Goal: Information Seeking & Learning: Learn about a topic

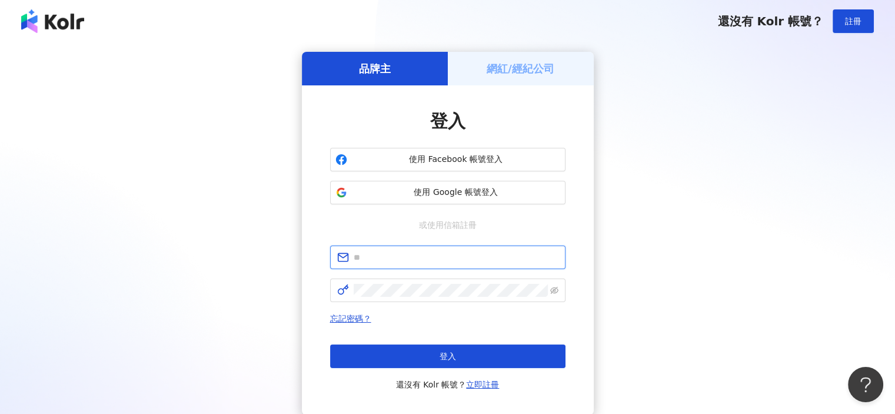
click at [436, 257] on input "text" at bounding box center [456, 257] width 205 height 13
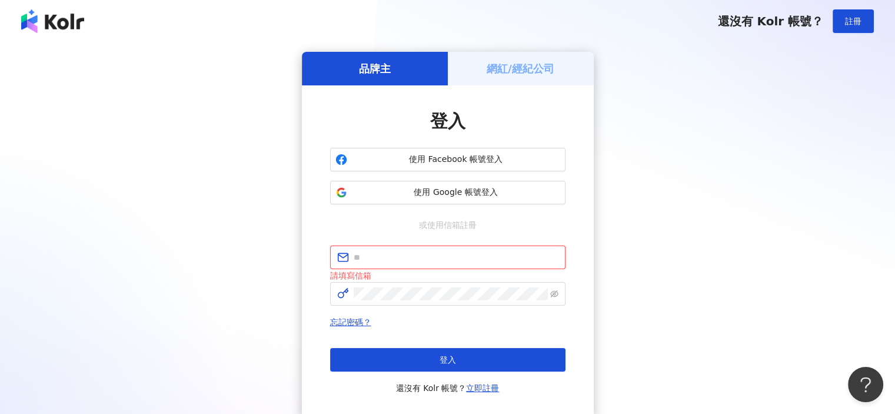
type input "**********"
click at [433, 347] on div "忘記密碼？ 登入 還沒有 Kolr 帳號？ 立即註冊" at bounding box center [447, 355] width 235 height 80
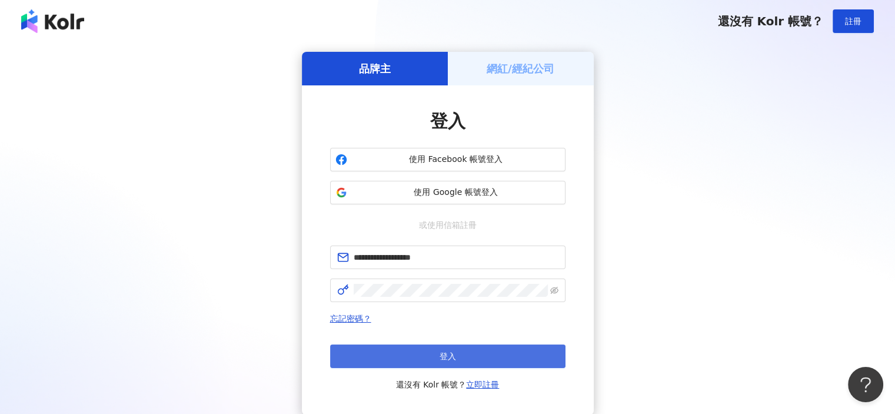
click at [429, 353] on button "登入" at bounding box center [447, 356] width 235 height 24
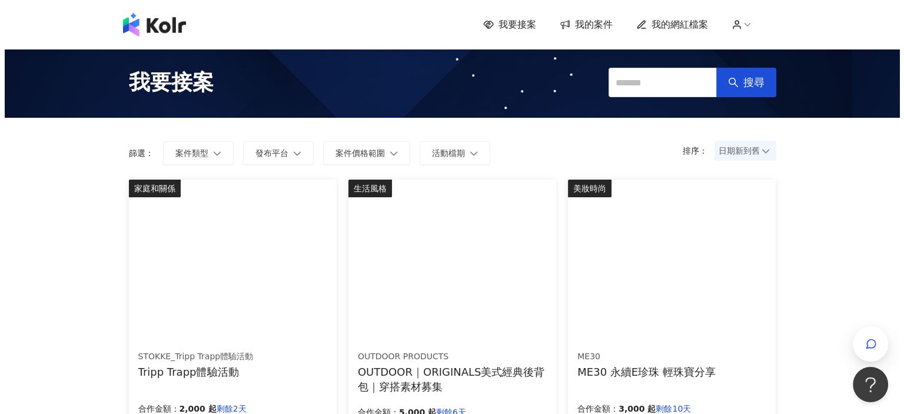
scroll to position [59, 0]
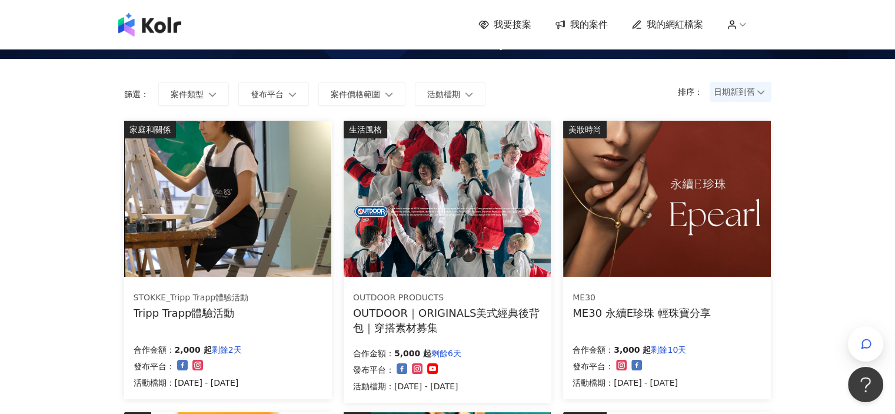
click at [495, 186] on img at bounding box center [447, 199] width 207 height 156
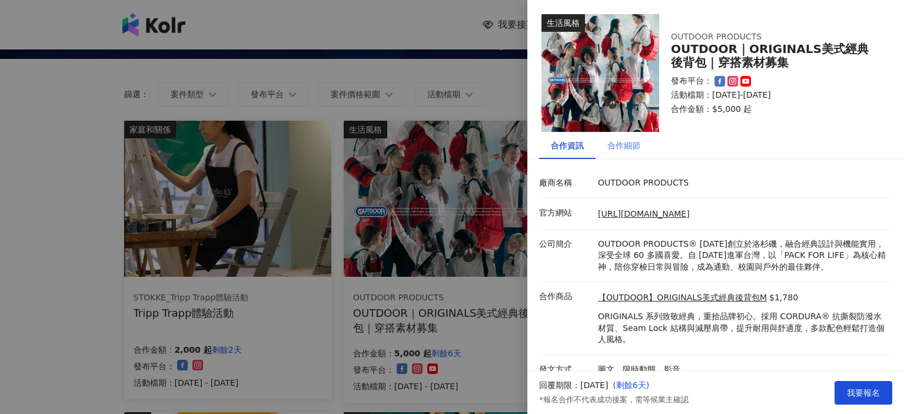
click at [641, 152] on div "合作細節" at bounding box center [624, 145] width 57 height 27
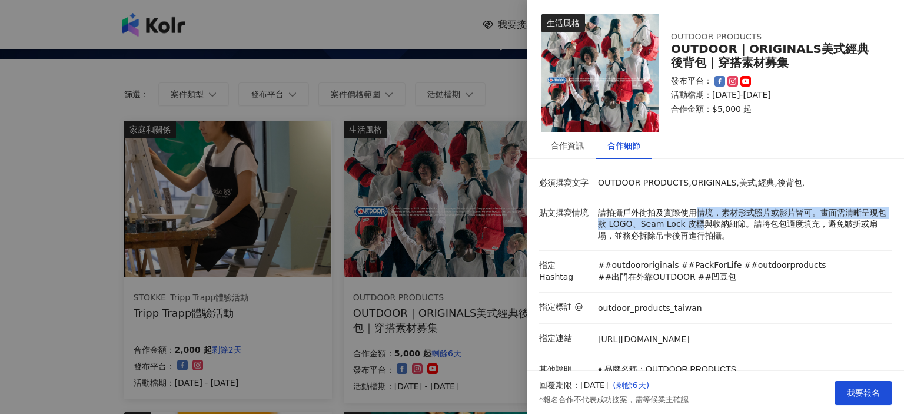
drag, startPoint x: 696, startPoint y: 212, endPoint x: 704, endPoint y: 224, distance: 14.5
click at [704, 224] on p "請拍攝戶外街拍及實際使用情境，素材形式照片或影片皆可。畫面需清晰呈現包款 LOGO、Seam Lock 皮標與收納細節。請將包包適度填充，避免皺折或扁塌，並務…" at bounding box center [742, 224] width 288 height 35
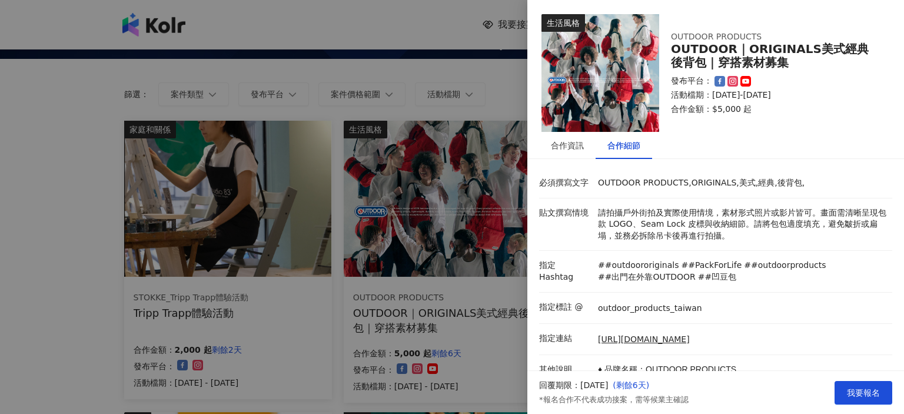
click at [744, 234] on p "請拍攝戶外街拍及實際使用情境，素材形式照片或影片皆可。畫面需清晰呈現包款 LOGO、Seam Lock 皮標與收納細節。請將包包適度填充，避免皺折或扁塌，並務…" at bounding box center [742, 224] width 288 height 35
click at [684, 339] on link "[URL][DOMAIN_NAME]" at bounding box center [644, 340] width 92 height 12
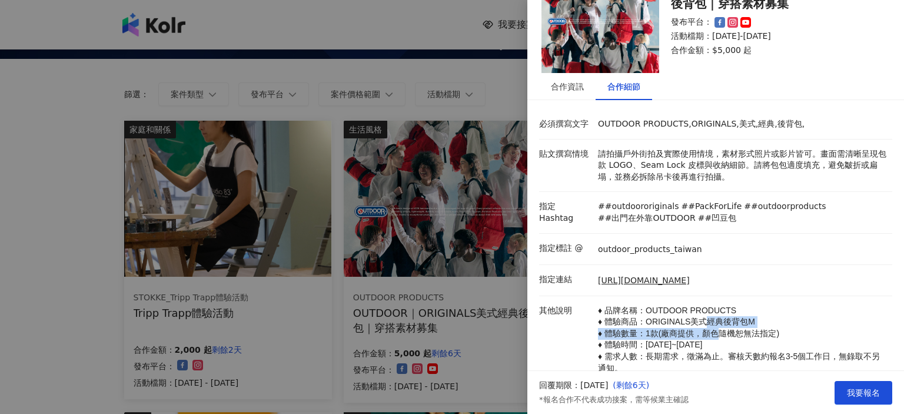
drag, startPoint x: 705, startPoint y: 320, endPoint x: 715, endPoint y: 334, distance: 17.0
click at [715, 334] on p "♦ 品牌名稱：OUTDOOR PRODUCTS ♦ 體驗商品：ORIGINALS美式經典後背包M ♦ 體驗數量：1款(廠商提供，顏色隨機恕無法指定) ♦ 體驗…" at bounding box center [742, 351] width 288 height 92
click at [789, 327] on p "♦ 品牌名稱：OUTDOOR PRODUCTS ♦ 體驗商品：ORIGINALS美式經典後背包M ♦ 體驗數量：1款(廠商提供，顏色隨機恕無法指定) ♦ 體驗…" at bounding box center [742, 351] width 288 height 92
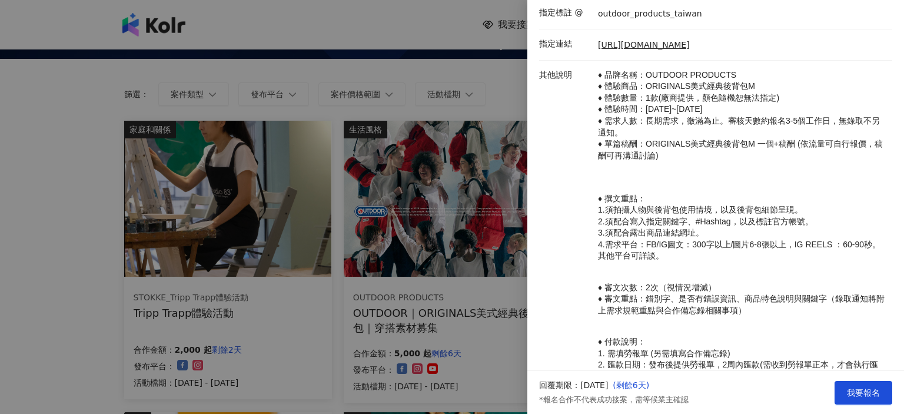
scroll to position [287, 0]
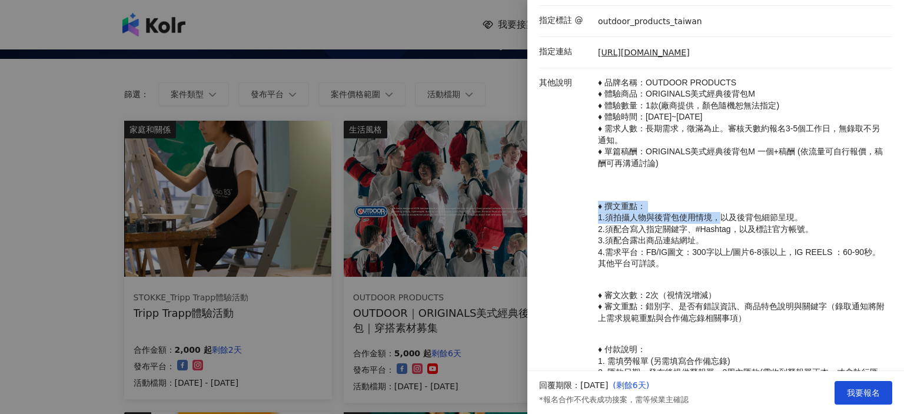
drag, startPoint x: 658, startPoint y: 211, endPoint x: 722, endPoint y: 225, distance: 65.6
click at [722, 225] on p "♦ 撰文重點： 1.須拍攝人物與後背包使用情境，以及後背包細節呈現。 2.須配合寫入指定關鍵字、#Hashtag，以及標註官方帳號。 3.須配合露出商品連結網…" at bounding box center [742, 229] width 288 height 81
click at [751, 206] on p "♦ 撰文重點： 1.須拍攝人物與後背包使用情境，以及後背包細節呈現。 2.須配合寫入指定關鍵字、#Hashtag，以及標註官方帳號。 3.須配合露出商品連結網…" at bounding box center [742, 229] width 288 height 81
click at [0, 200] on div at bounding box center [452, 207] width 904 height 414
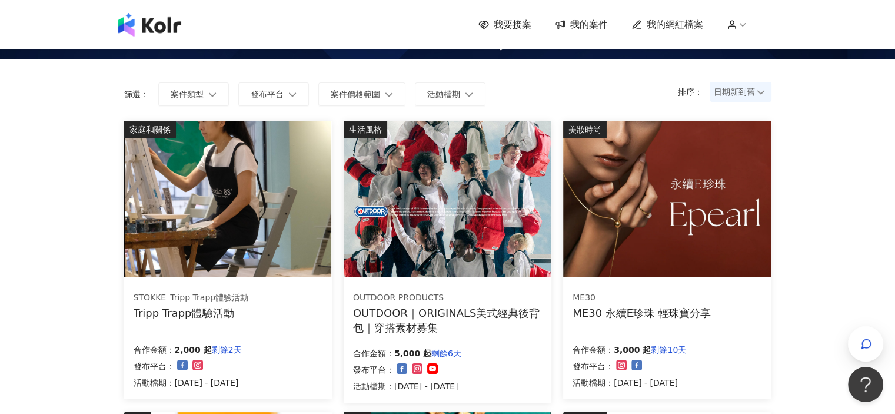
click at [442, 314] on div "OUTDOOR｜ORIGINALS美式經典後背包｜穿搭素材募集" at bounding box center [447, 320] width 189 height 29
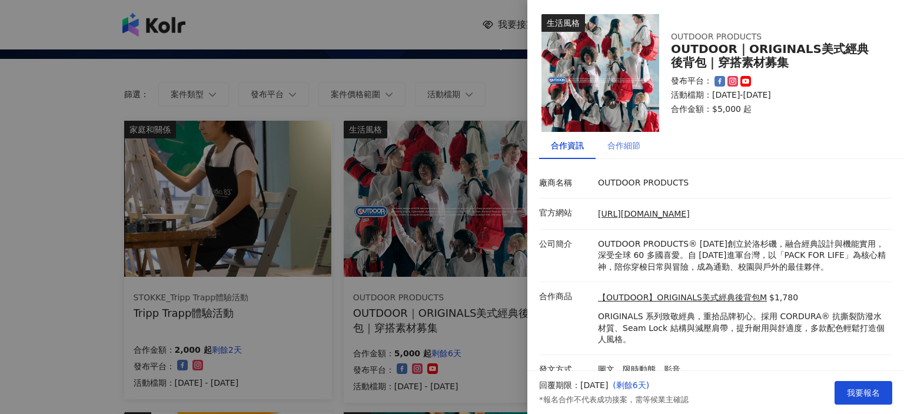
click at [619, 154] on div "合作細節" at bounding box center [624, 145] width 57 height 27
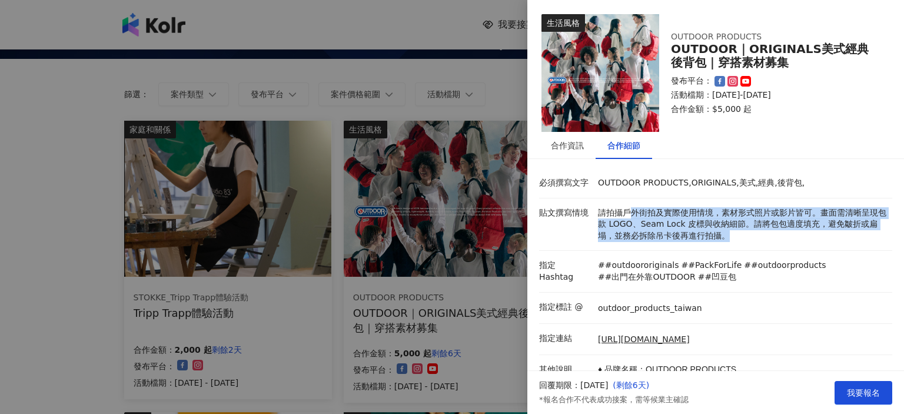
drag, startPoint x: 626, startPoint y: 214, endPoint x: 741, endPoint y: 230, distance: 115.4
click at [741, 230] on p "請拍攝戶外街拍及實際使用情境，素材形式照片或影片皆可。畫面需清晰呈現包款 LOGO、Seam Lock 皮標與收納細節。請將包包適度填充，避免皺折或扁塌，並務…" at bounding box center [742, 224] width 288 height 35
click at [752, 233] on p "請拍攝戶外街拍及實際使用情境，素材形式照片或影片皆可。畫面需清晰呈現包款 LOGO、Seam Lock 皮標與收納細節。請將包包適度填充，避免皺折或扁塌，並務…" at bounding box center [742, 224] width 288 height 35
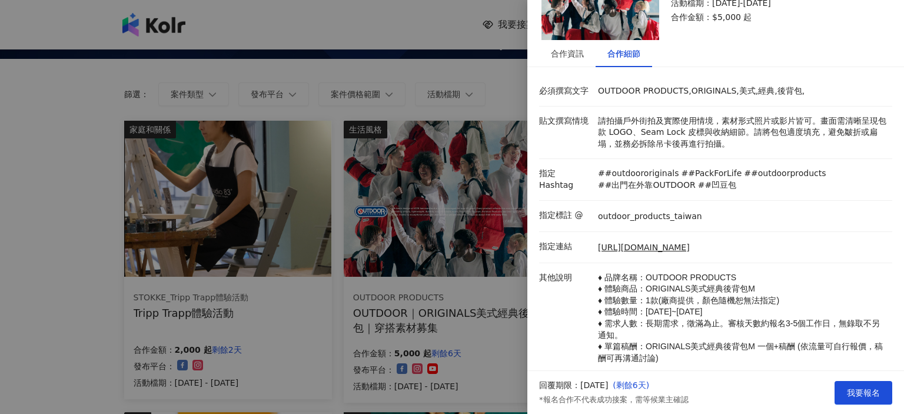
scroll to position [118, 0]
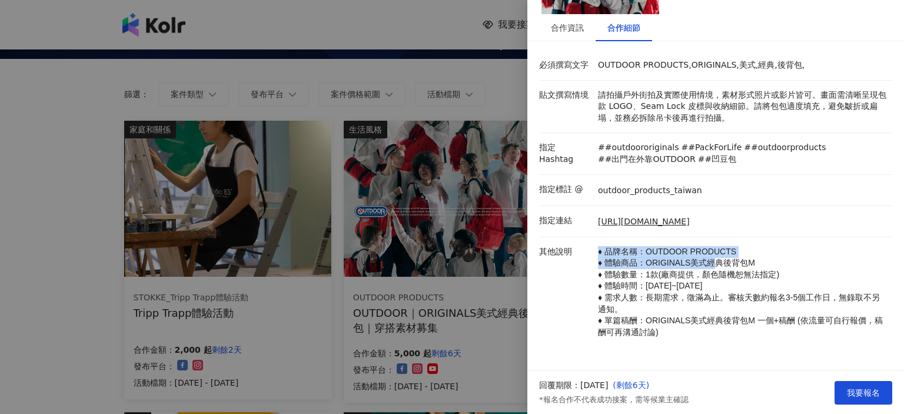
drag, startPoint x: 716, startPoint y: 258, endPoint x: 772, endPoint y: 256, distance: 56.6
click at [772, 256] on p "♦ 品牌名稱：OUTDOOR PRODUCTS ♦ 體驗商品：ORIGINALS美式經典後背包M ♦ 體驗數量：1款(廠商提供，顏色隨機恕無法指定) ♦ 體驗…" at bounding box center [742, 292] width 288 height 92
click at [809, 261] on p "♦ 品牌名稱：OUTDOOR PRODUCTS ♦ 體驗商品：ORIGINALS美式經典後背包M ♦ 體驗數量：1款(廠商提供，顏色隨機恕無法指定) ♦ 體驗…" at bounding box center [742, 292] width 288 height 92
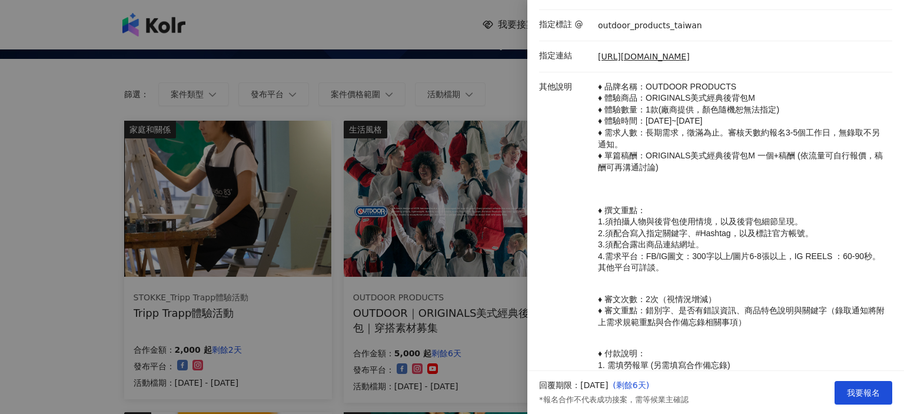
scroll to position [353, 0]
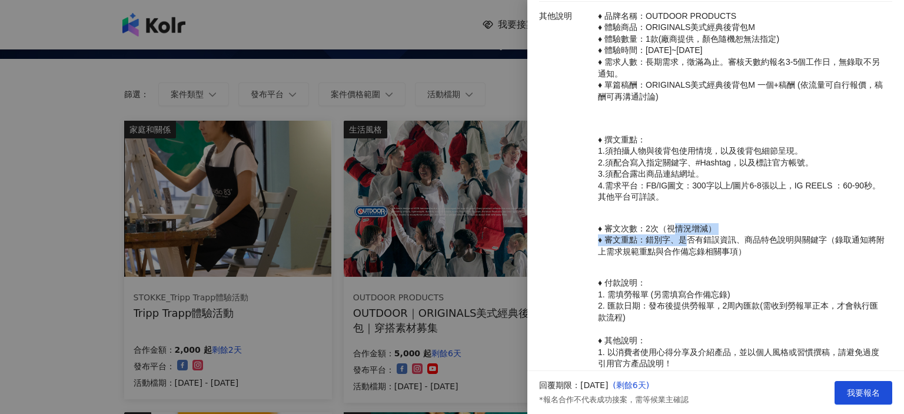
drag, startPoint x: 672, startPoint y: 236, endPoint x: 692, endPoint y: 251, distance: 24.8
click at [688, 251] on p "♦ 審文次數：2次（視情況增減） ♦ 審文重點：錯別字、是否有錯誤資訊、商品特色說明與關鍵字（錄取通知將附上需求規範重點與合作備忘錄相關事項）" at bounding box center [742, 240] width 288 height 35
click at [770, 250] on span "♦ 審文重點：錯別字、是否有錯誤資訊、商品特色說明與關鍵字（錄取通知將附上需求規範重點與合作備忘錄相關事項）" at bounding box center [741, 245] width 287 height 21
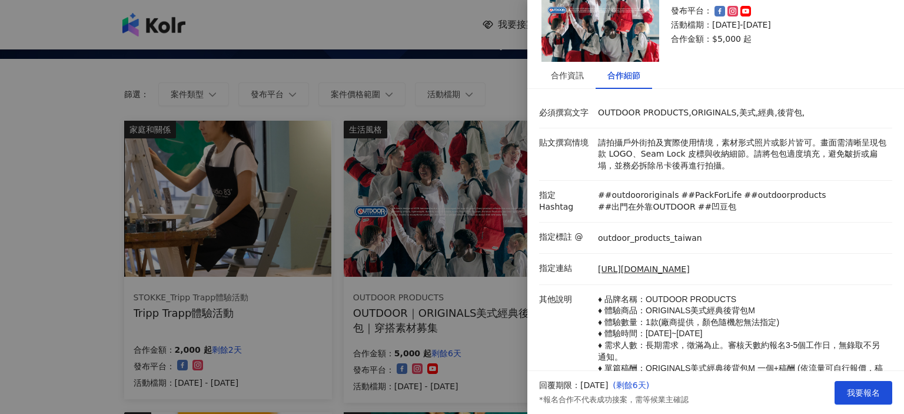
scroll to position [177, 0]
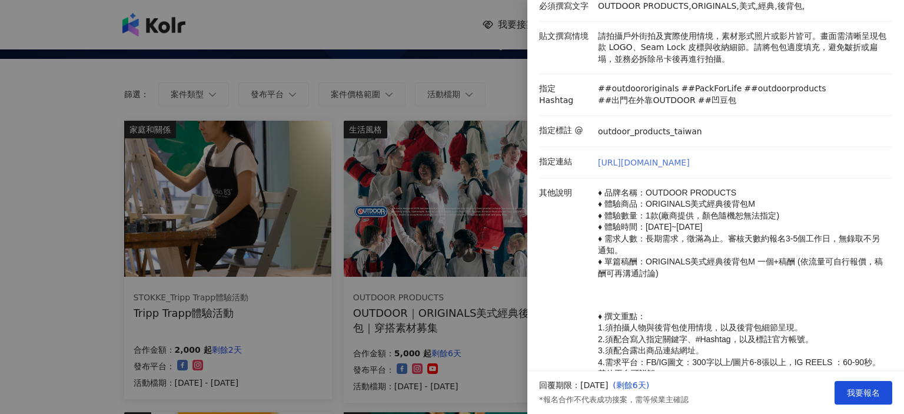
click at [690, 164] on link "[URL][DOMAIN_NAME]" at bounding box center [644, 163] width 92 height 12
click at [48, 234] on div at bounding box center [452, 207] width 904 height 414
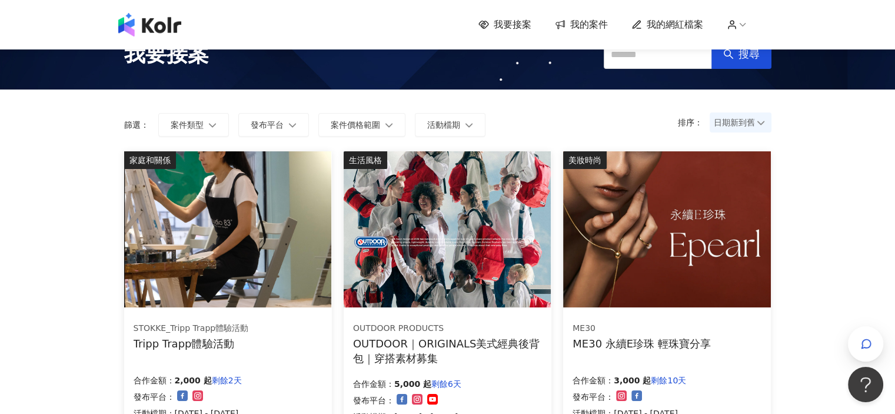
scroll to position [0, 0]
